Goal: Information Seeking & Learning: Learn about a topic

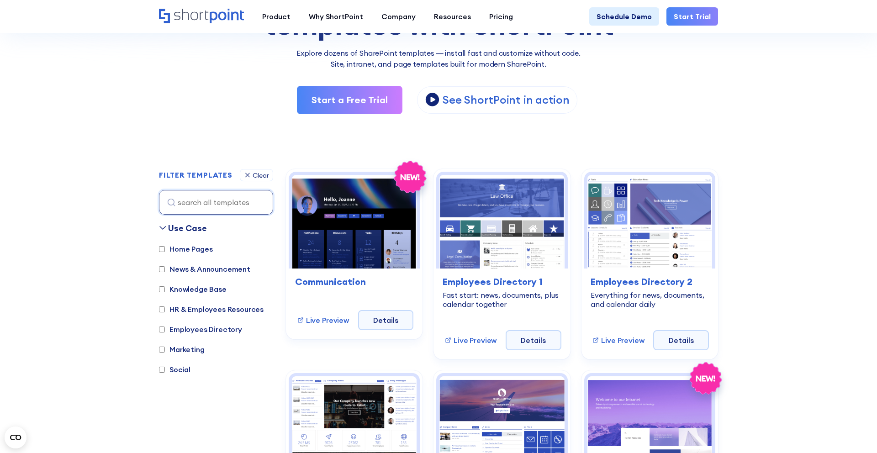
scroll to position [127, 0]
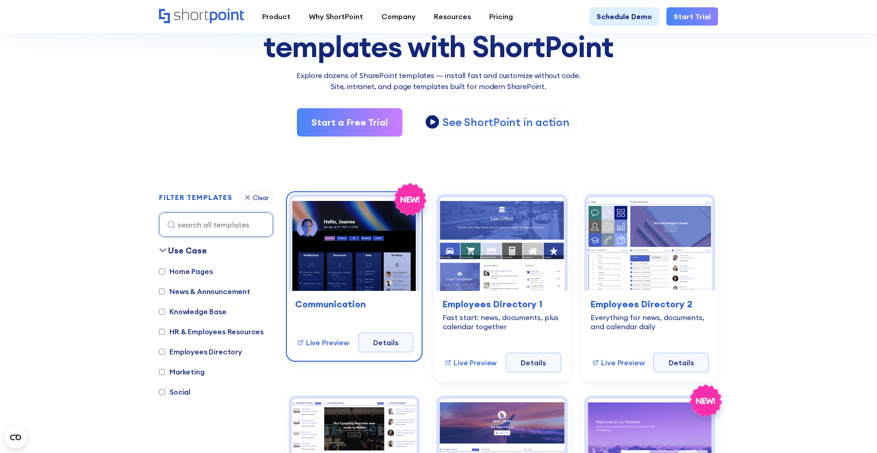
click at [349, 264] on img at bounding box center [354, 244] width 125 height 94
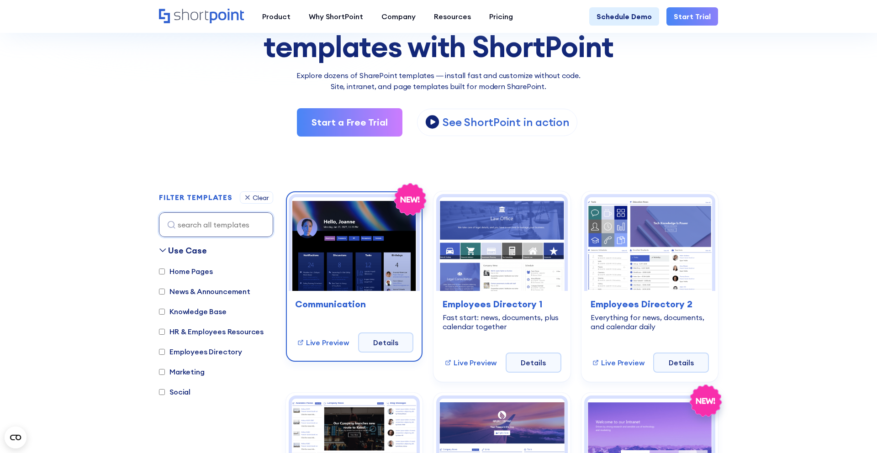
click at [349, 264] on img at bounding box center [354, 244] width 125 height 94
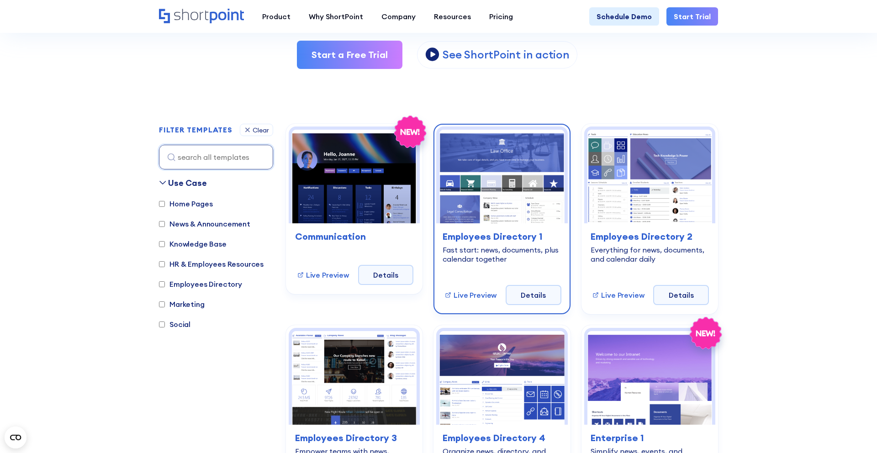
scroll to position [195, 0]
click at [486, 237] on h3 "Employees Directory 1" at bounding box center [502, 236] width 118 height 14
click at [509, 239] on h3 "Employees Directory 1" at bounding box center [502, 236] width 118 height 14
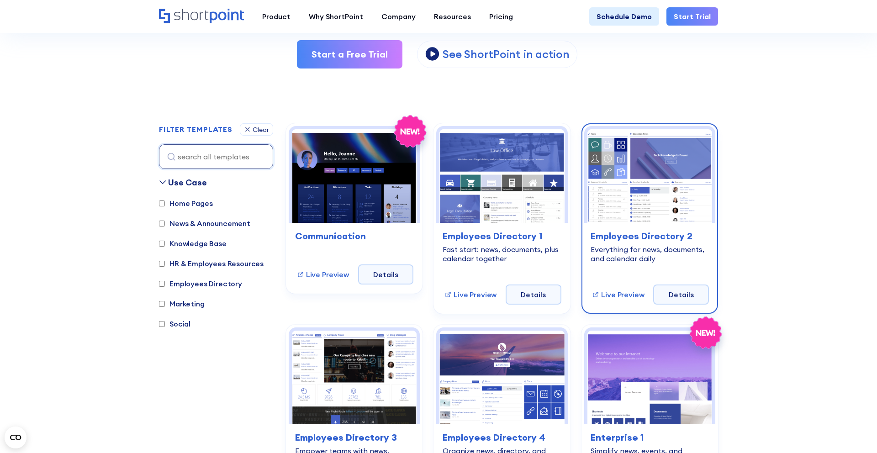
click at [663, 214] on img at bounding box center [649, 176] width 125 height 94
click at [645, 247] on div "Everything for news, documents, and calendar daily" at bounding box center [650, 254] width 118 height 18
click at [646, 242] on h3 "Employees Directory 2" at bounding box center [650, 236] width 118 height 14
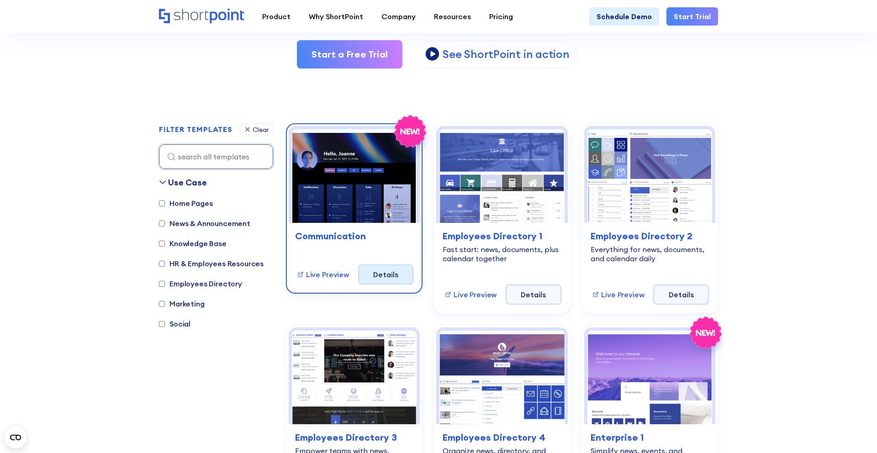
click at [385, 278] on link "Details" at bounding box center [386, 274] width 56 height 20
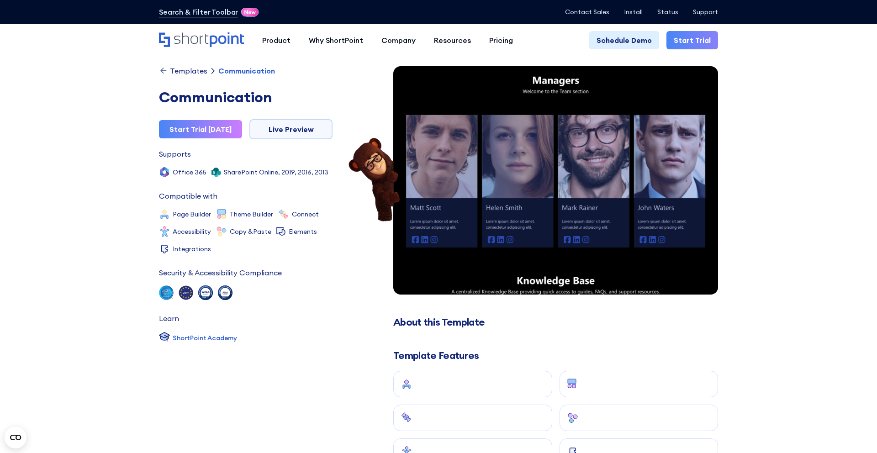
scroll to position [288, 0]
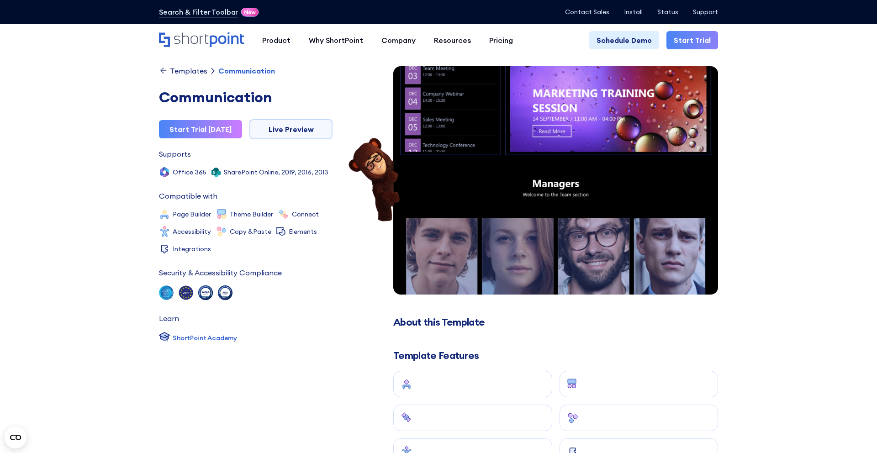
click at [609, 260] on img at bounding box center [555, 197] width 357 height 922
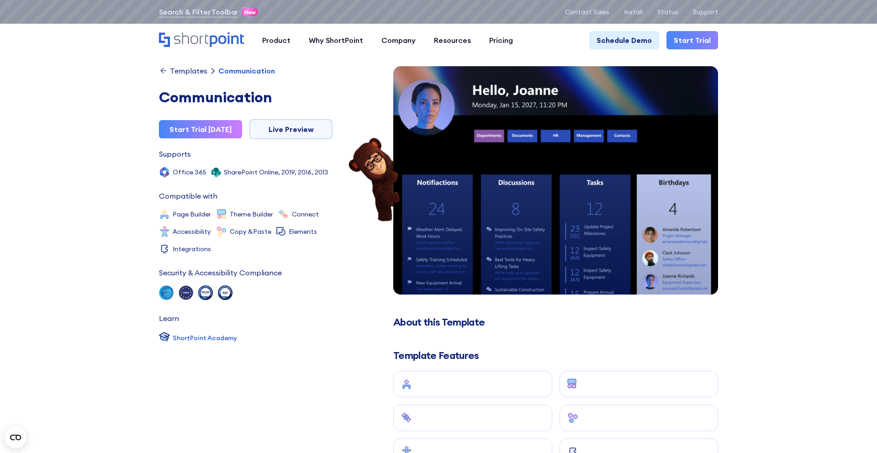
scroll to position [0, 0]
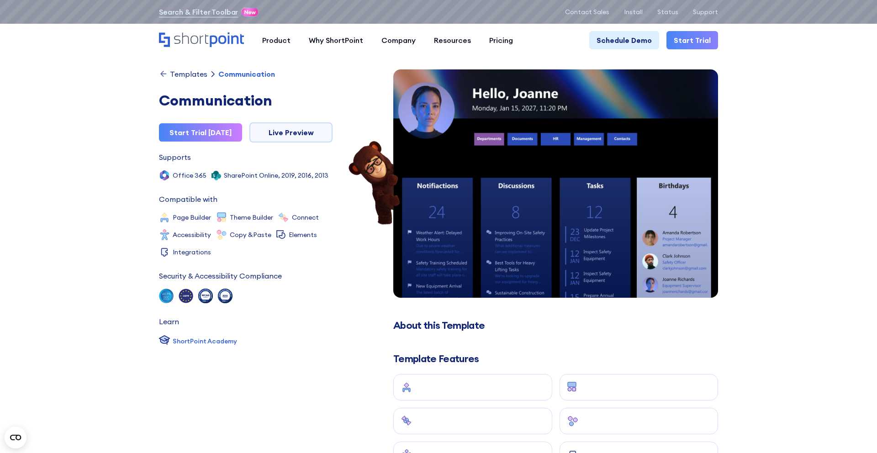
click at [166, 74] on icon at bounding box center [163, 74] width 6 height 6
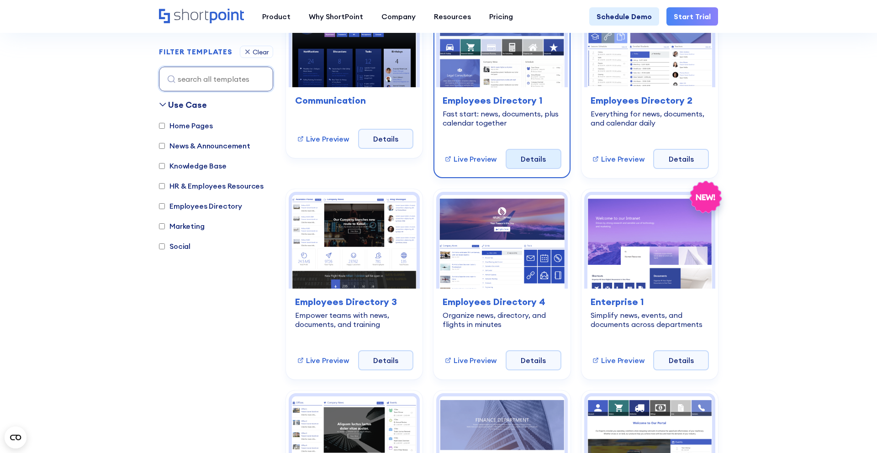
scroll to position [331, 0]
click at [536, 163] on link "Details" at bounding box center [534, 158] width 56 height 20
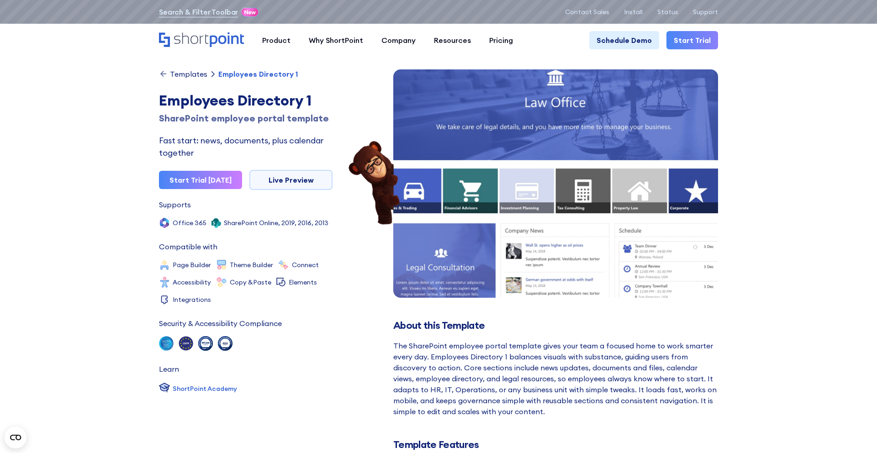
scroll to position [1, 0]
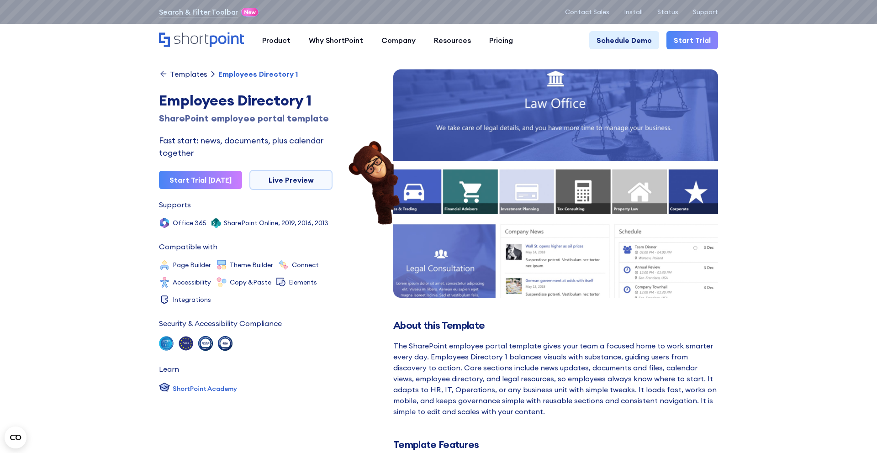
click at [476, 238] on img at bounding box center [555, 307] width 357 height 522
